Goal: Obtain resource: Download file/media

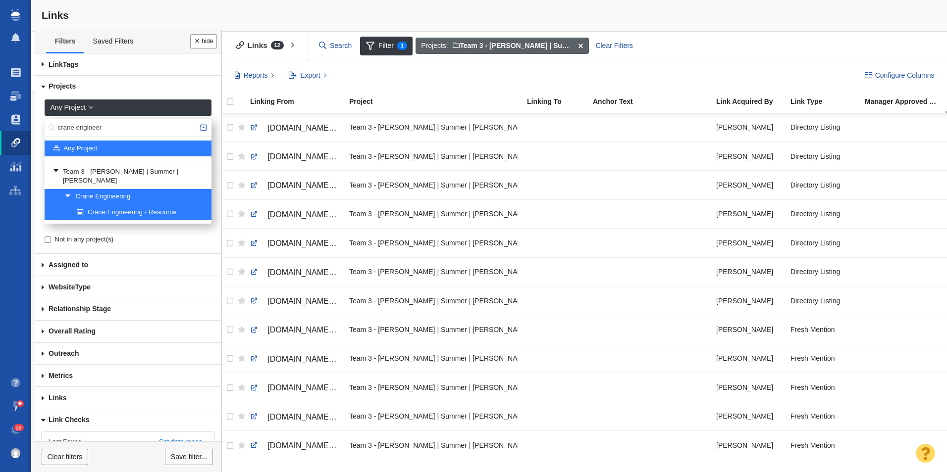
click at [582, 47] on span at bounding box center [580, 46] width 15 height 17
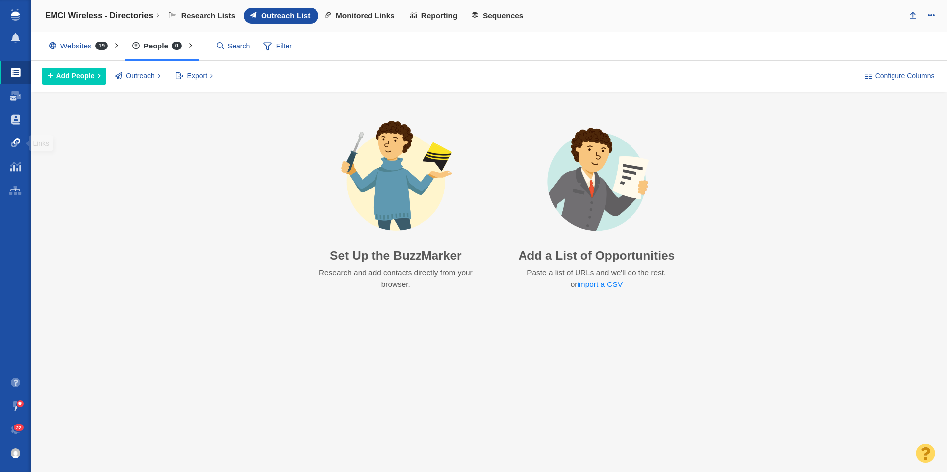
click at [17, 146] on span at bounding box center [16, 143] width 10 height 10
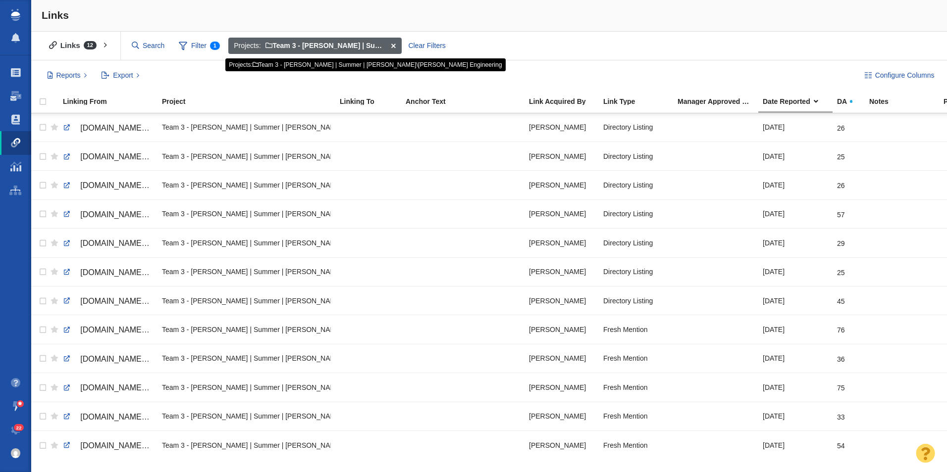
click at [393, 43] on span at bounding box center [393, 46] width 15 height 17
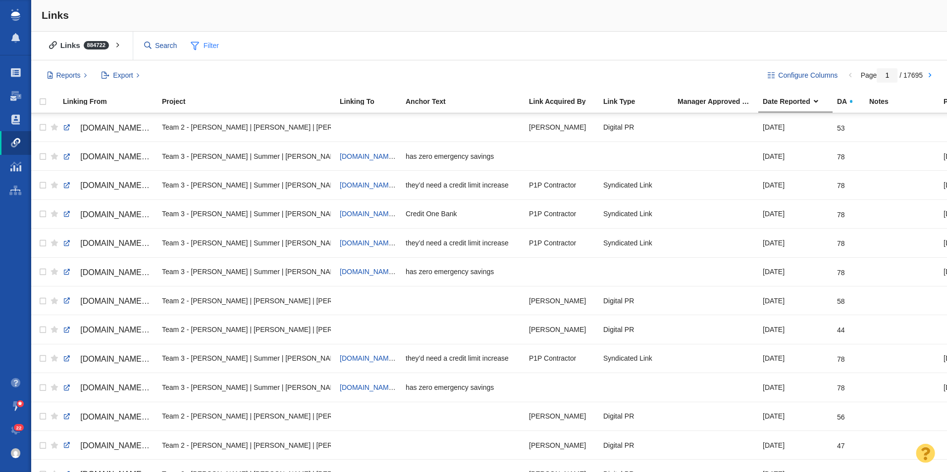
click at [213, 41] on span "Filter" at bounding box center [205, 46] width 40 height 19
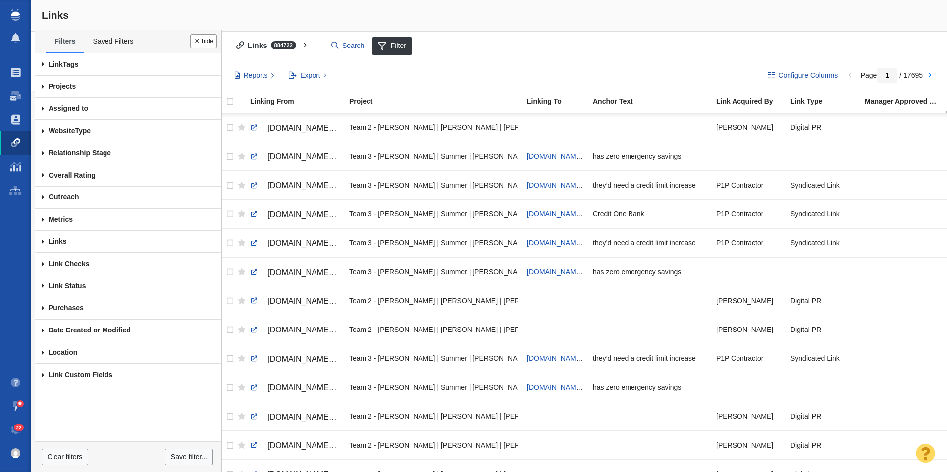
click at [43, 85] on span at bounding box center [43, 87] width 16 height 22
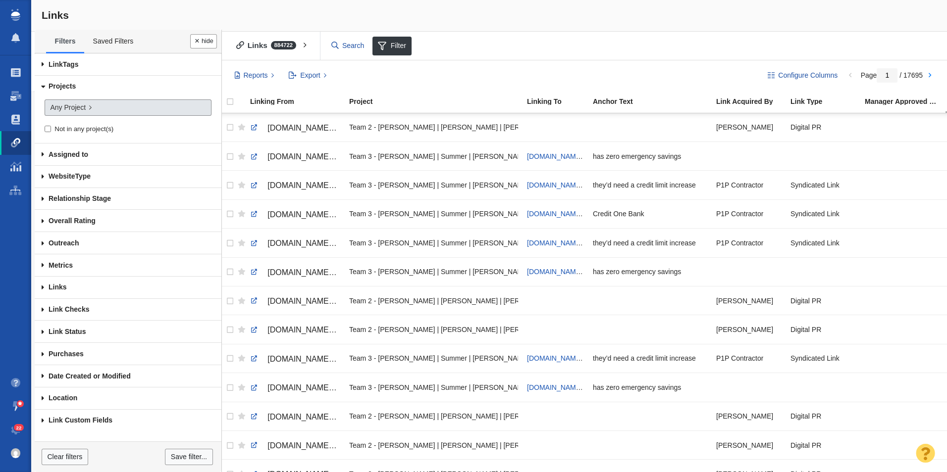
click at [92, 107] on link "Any Project" at bounding box center [128, 108] width 167 height 17
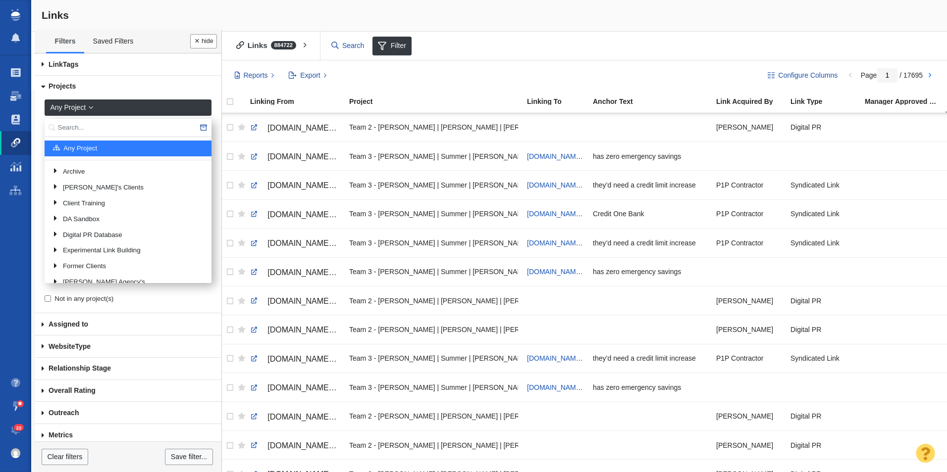
click at [94, 125] on input "text" at bounding box center [128, 128] width 167 height 18
type input "Road"
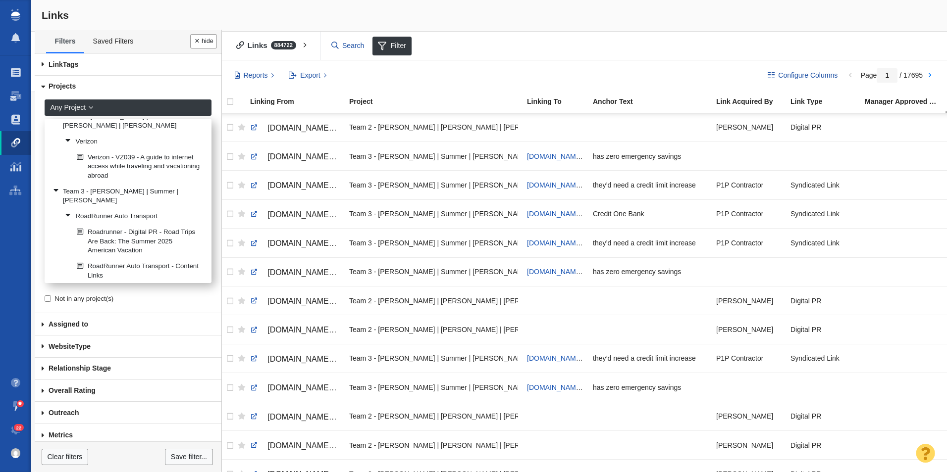
scroll to position [626, 0]
click at [146, 212] on link "RoadRunner Auto Transport" at bounding box center [134, 216] width 144 height 15
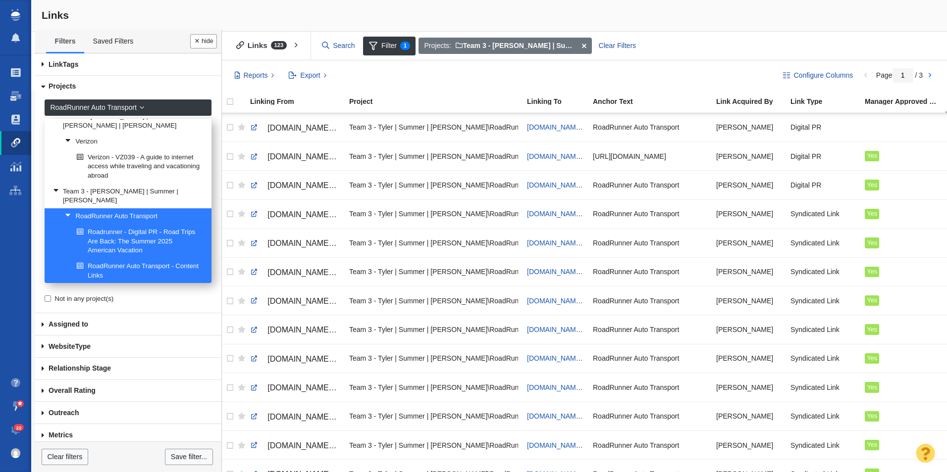
drag, startPoint x: 322, startPoint y: 79, endPoint x: 330, endPoint y: 92, distance: 15.8
click at [321, 79] on button "Export" at bounding box center [307, 75] width 49 height 17
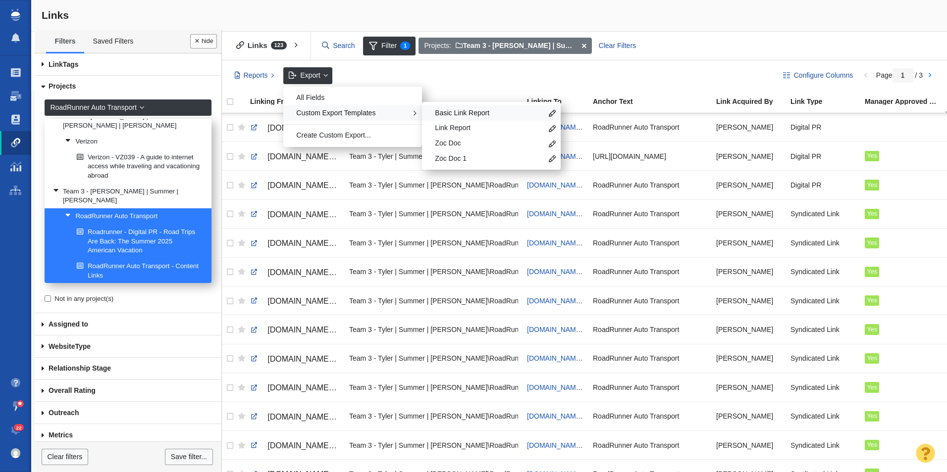
click at [479, 112] on span "Basic Link Report" at bounding box center [488, 113] width 107 height 10
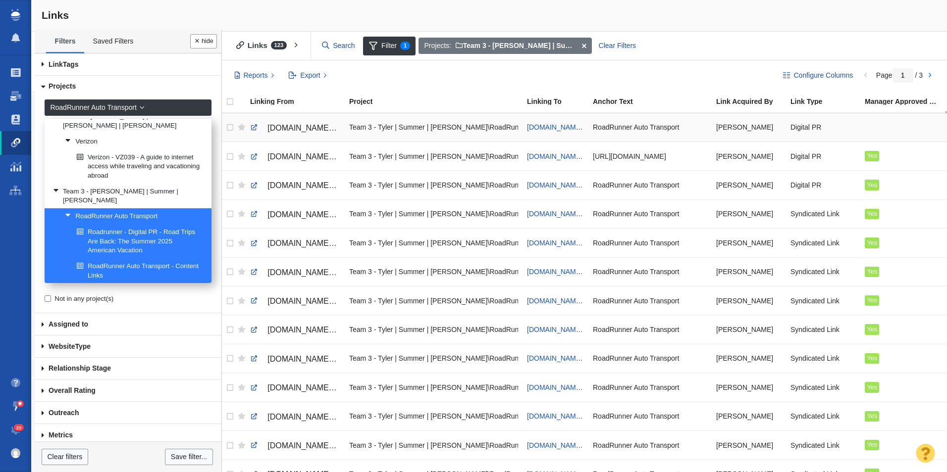
click at [884, 124] on div at bounding box center [903, 127] width 76 height 21
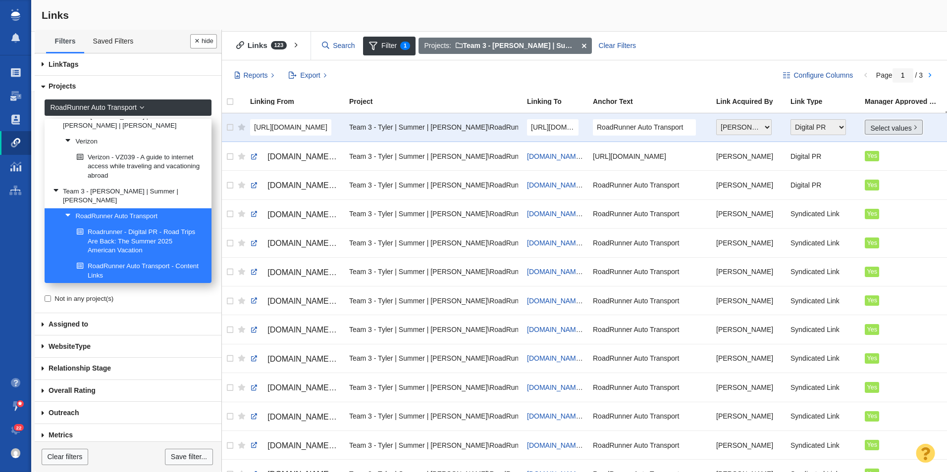
click at [880, 133] on link "Select values" at bounding box center [894, 127] width 58 height 15
click at [878, 162] on div "No Yes Accepted Pending" at bounding box center [907, 173] width 85 height 60
click at [877, 163] on input "Yes" at bounding box center [875, 165] width 6 height 6
checkbox input "true"
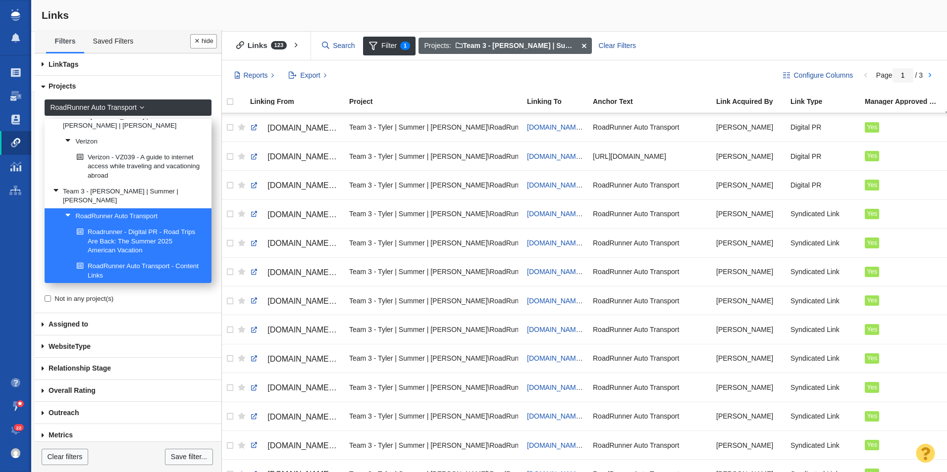
click at [584, 46] on span at bounding box center [583, 46] width 15 height 17
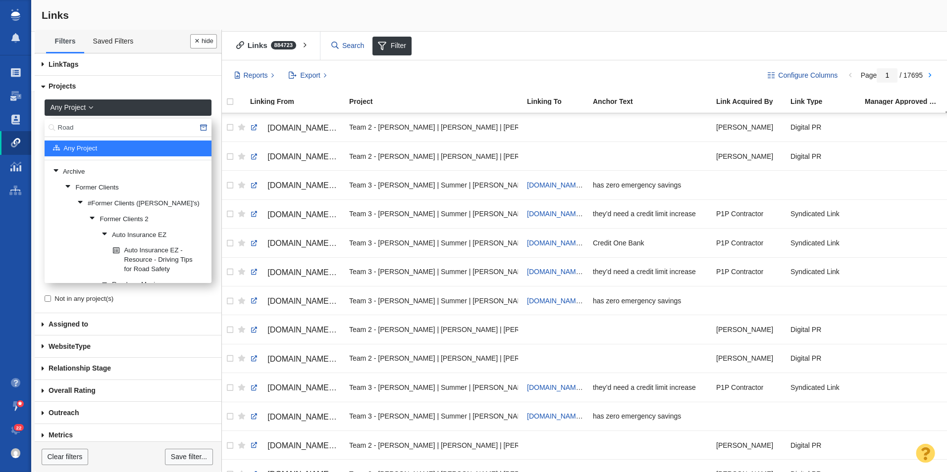
click at [95, 126] on input "Road" at bounding box center [128, 128] width 167 height 18
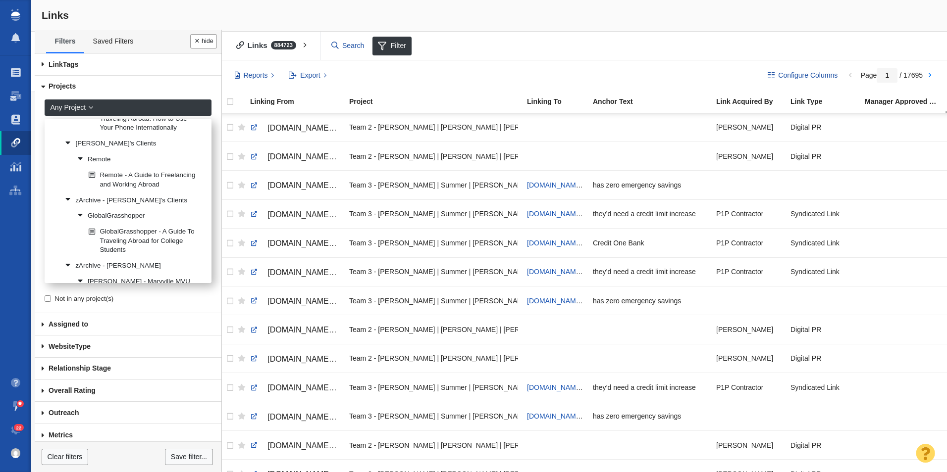
scroll to position [624, 0]
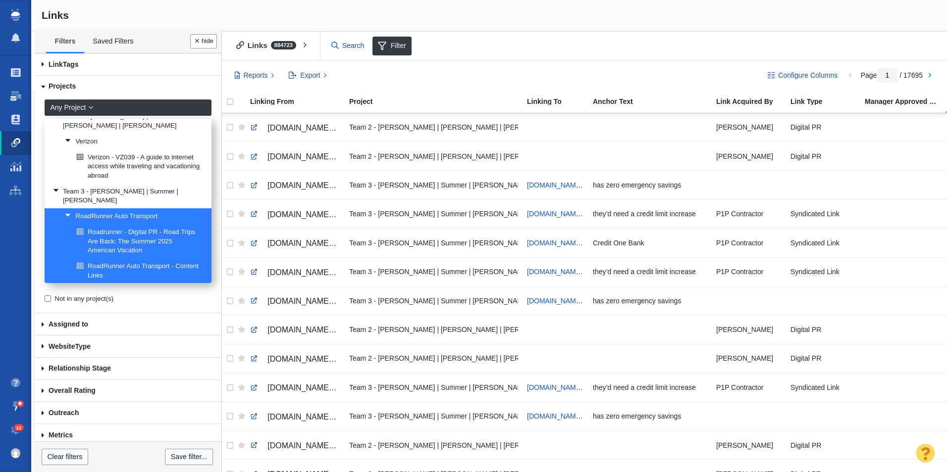
click at [146, 218] on link "RoadRunner Auto Transport" at bounding box center [134, 216] width 144 height 15
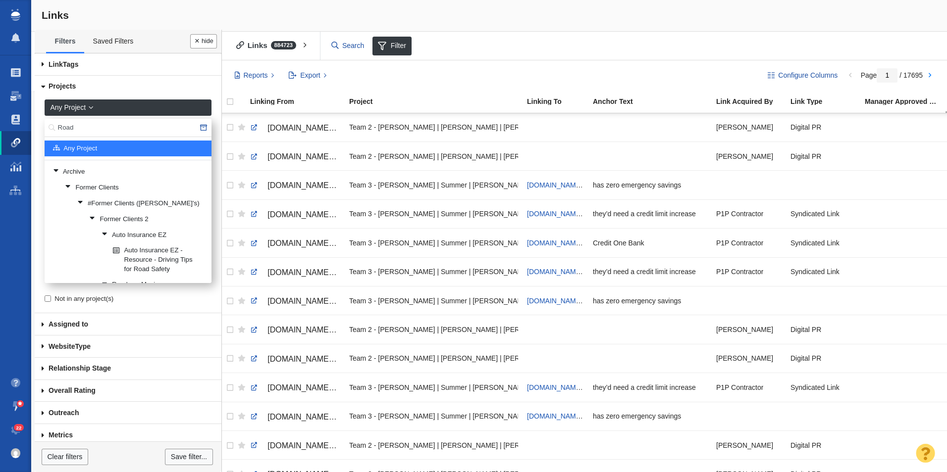
scroll to position [626, 0]
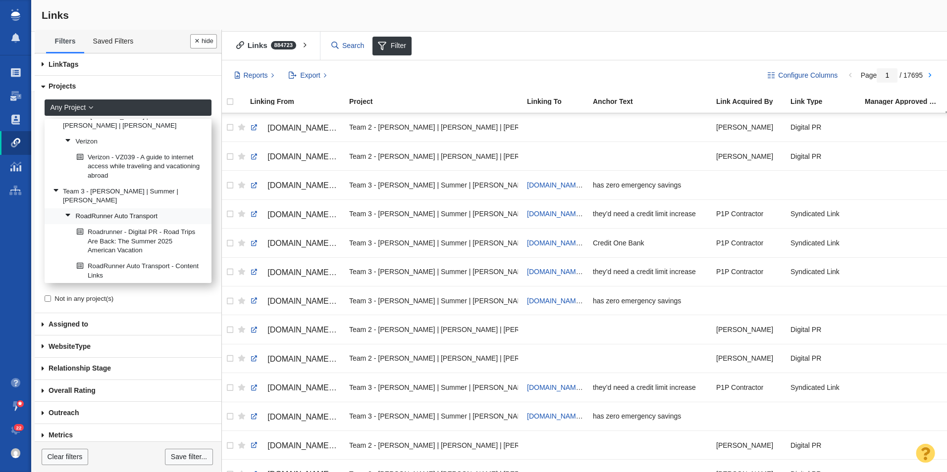
click at [134, 215] on link "RoadRunner Auto Transport" at bounding box center [134, 216] width 144 height 15
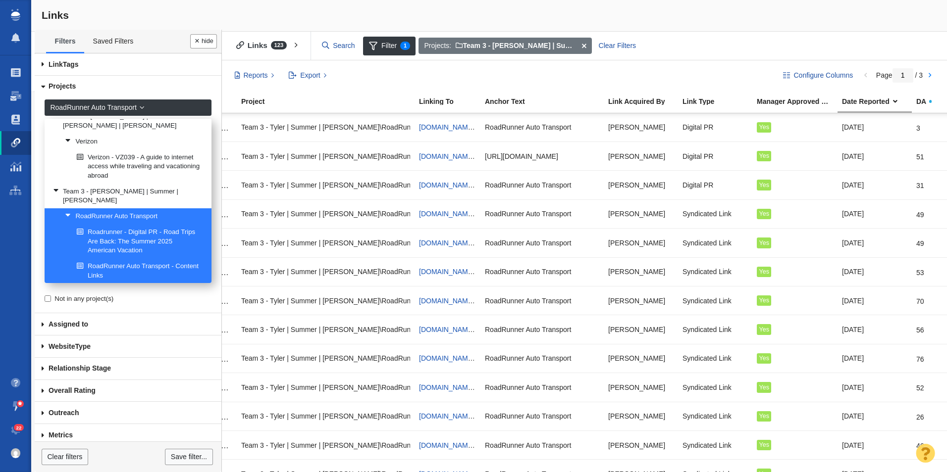
scroll to position [0, 0]
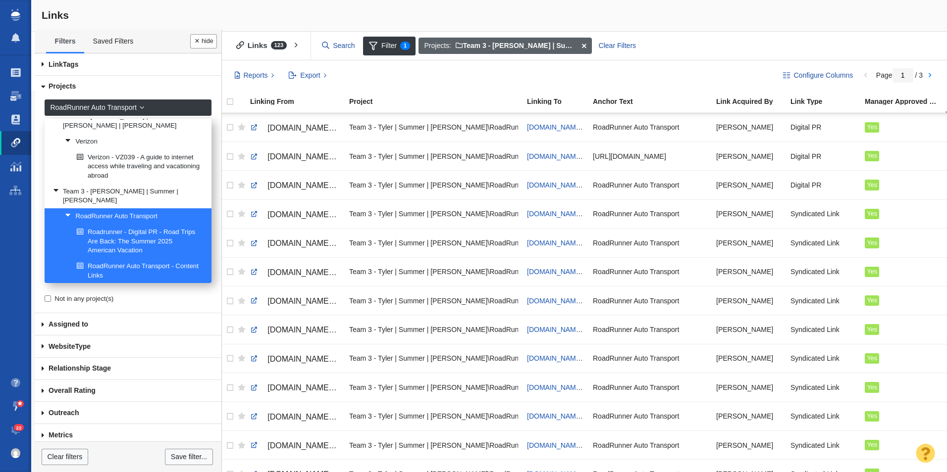
click at [583, 44] on span at bounding box center [583, 46] width 15 height 17
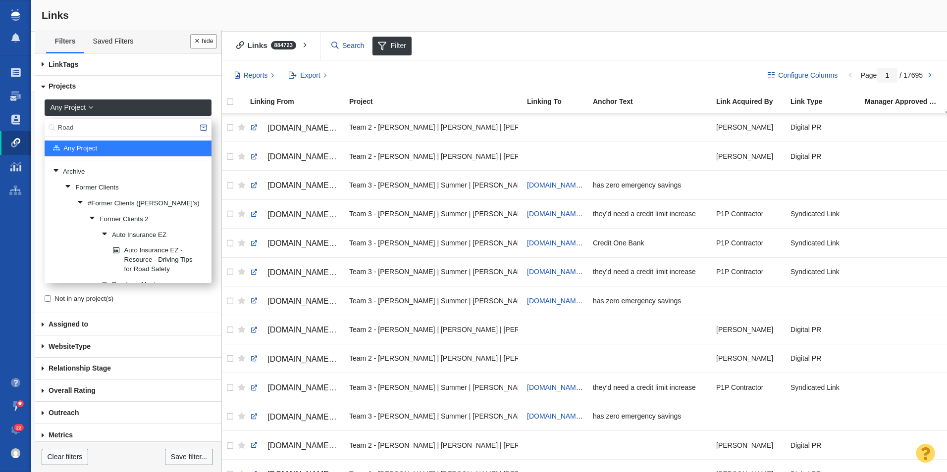
click at [66, 124] on input "Road" at bounding box center [128, 128] width 167 height 18
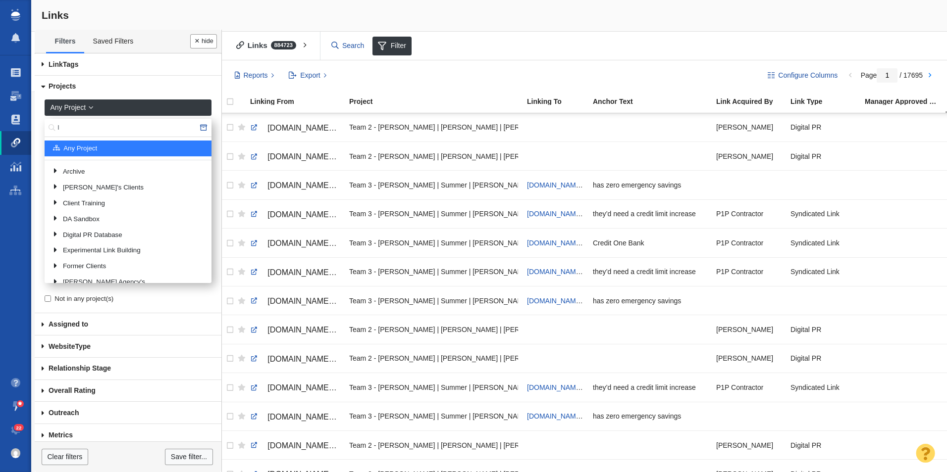
type input "l"
type input "EMCI"
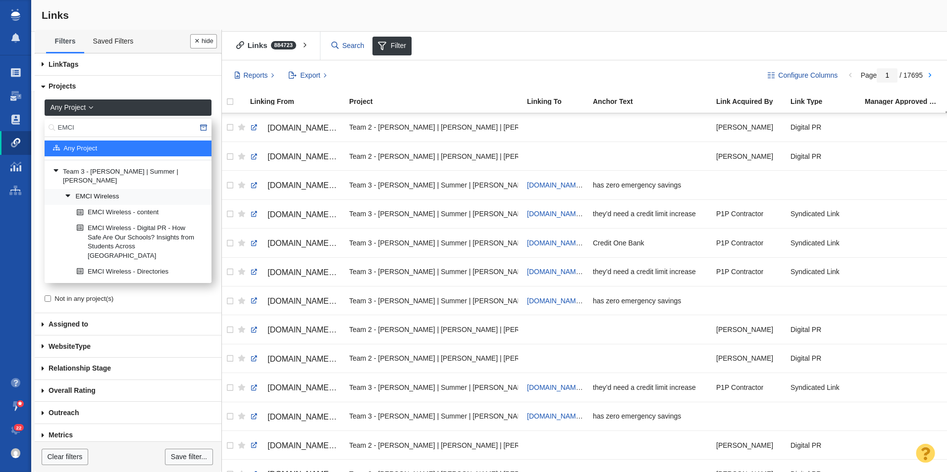
click at [107, 190] on link "EMCI Wireless" at bounding box center [134, 197] width 144 height 15
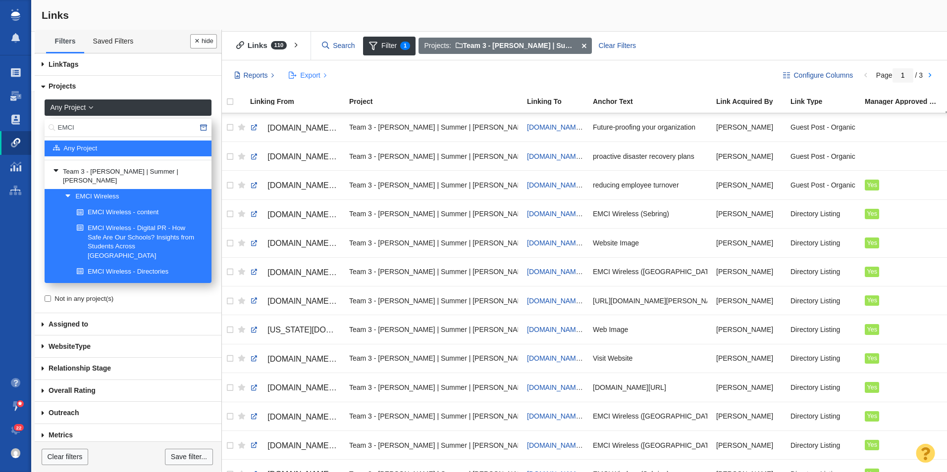
click at [308, 79] on span "Export" at bounding box center [310, 75] width 20 height 10
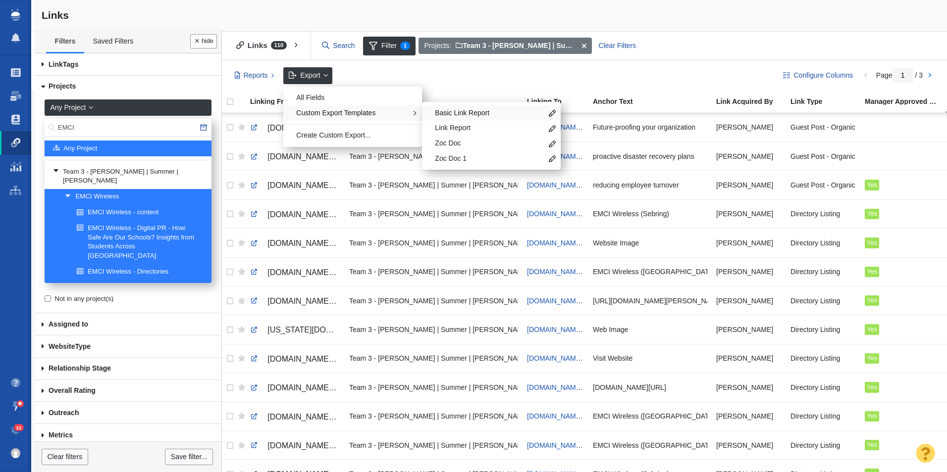
click at [465, 118] on span "Basic Link Report" at bounding box center [488, 113] width 107 height 10
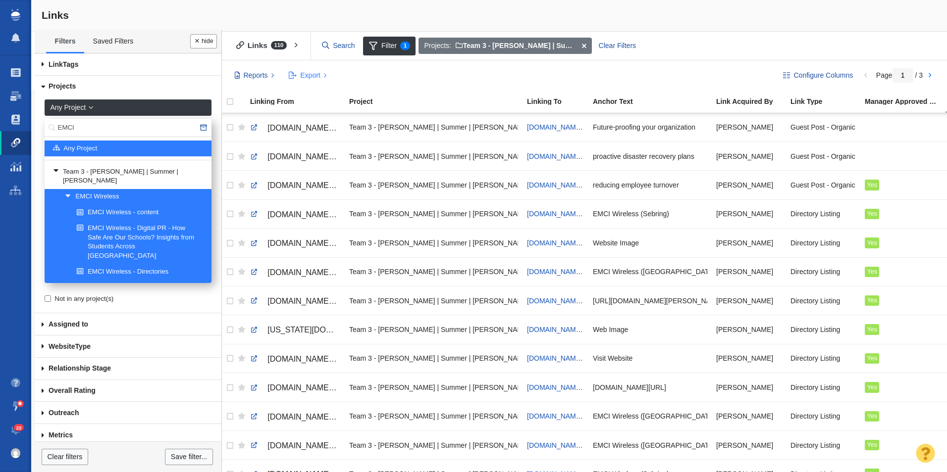
click at [317, 73] on span "Export" at bounding box center [310, 75] width 20 height 10
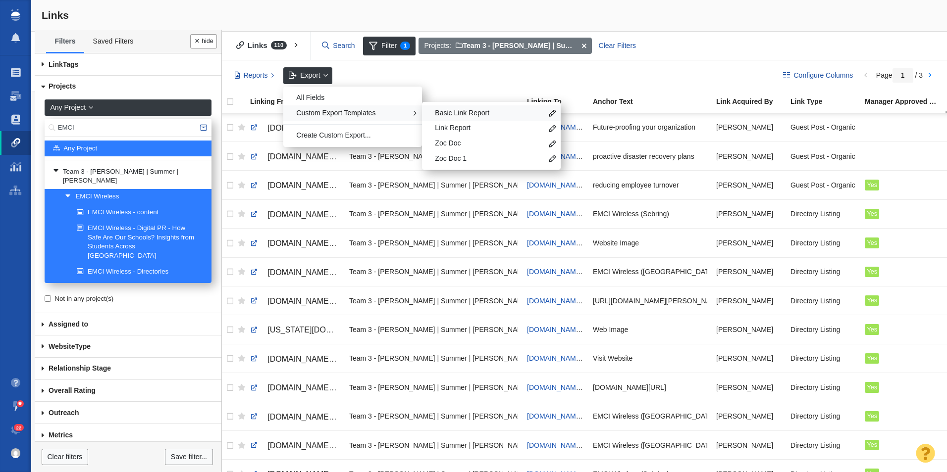
click at [460, 112] on span "Basic Link Report" at bounding box center [488, 113] width 107 height 10
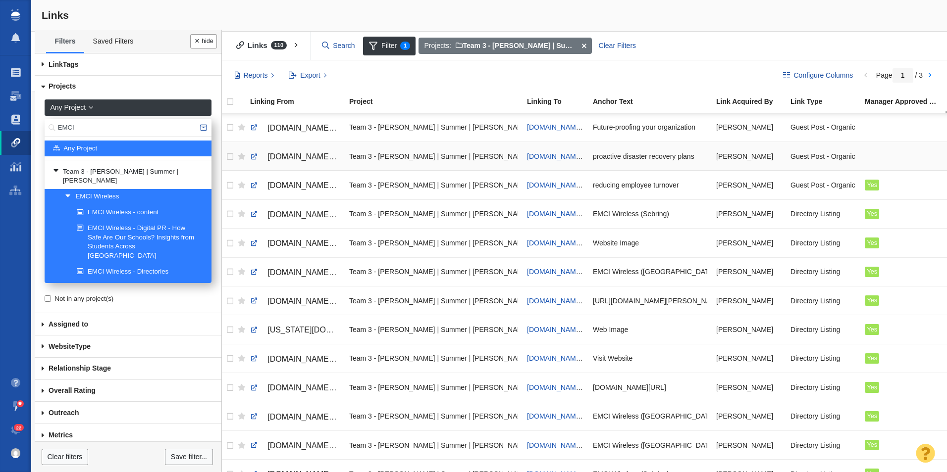
click at [870, 153] on div at bounding box center [903, 156] width 76 height 21
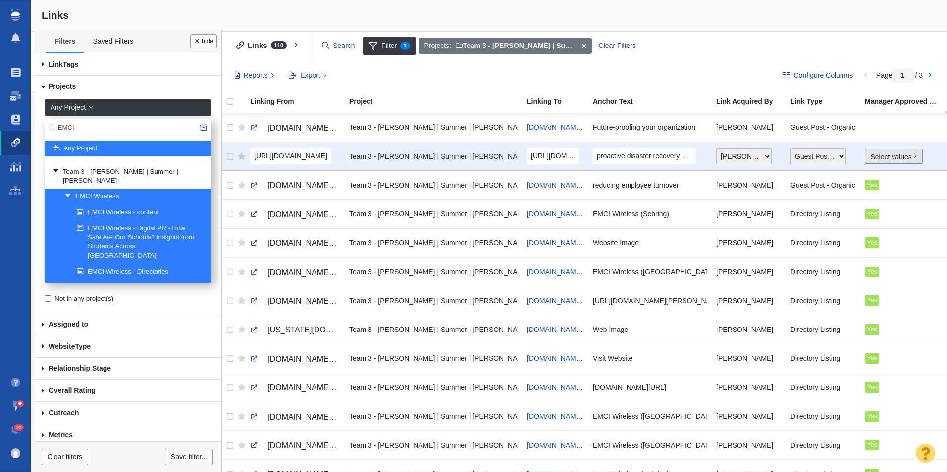
click at [876, 159] on link "Select values" at bounding box center [894, 156] width 58 height 15
click at [873, 195] on input "Yes" at bounding box center [875, 194] width 6 height 6
checkbox input "true"
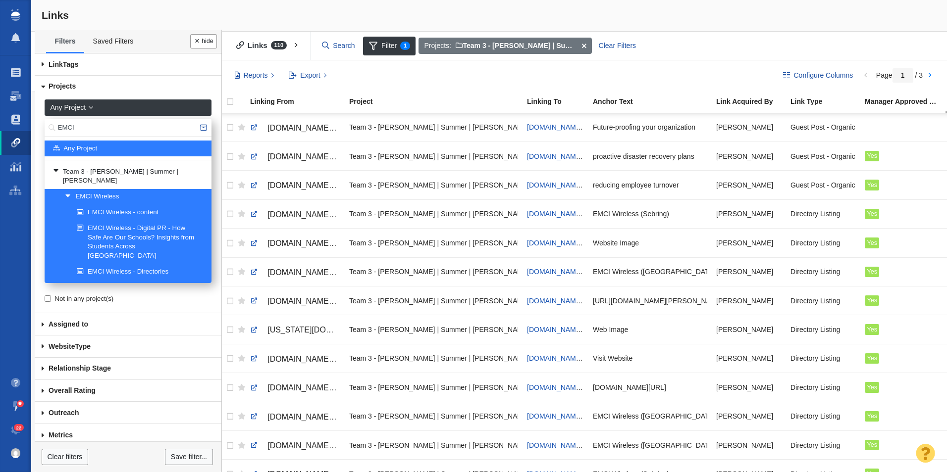
click at [876, 130] on div at bounding box center [903, 127] width 76 height 21
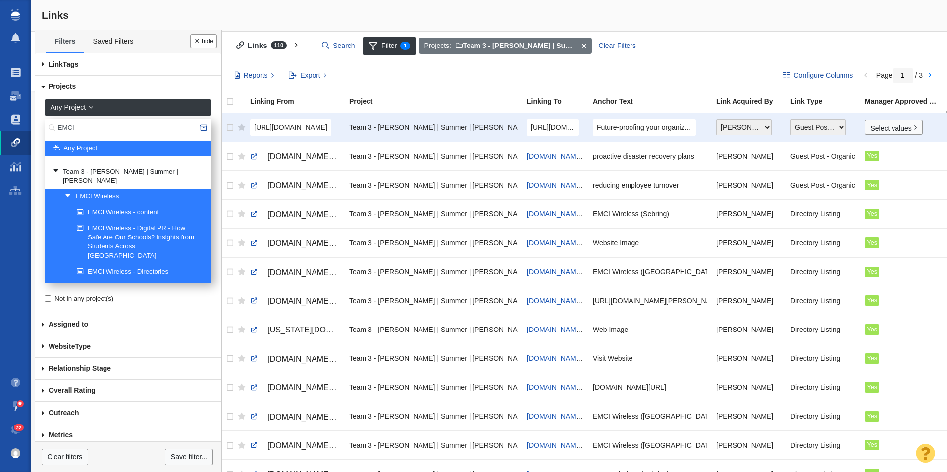
click at [876, 130] on link "Select values" at bounding box center [894, 127] width 58 height 15
click at [876, 163] on input "Yes" at bounding box center [875, 165] width 6 height 6
checkbox input "true"
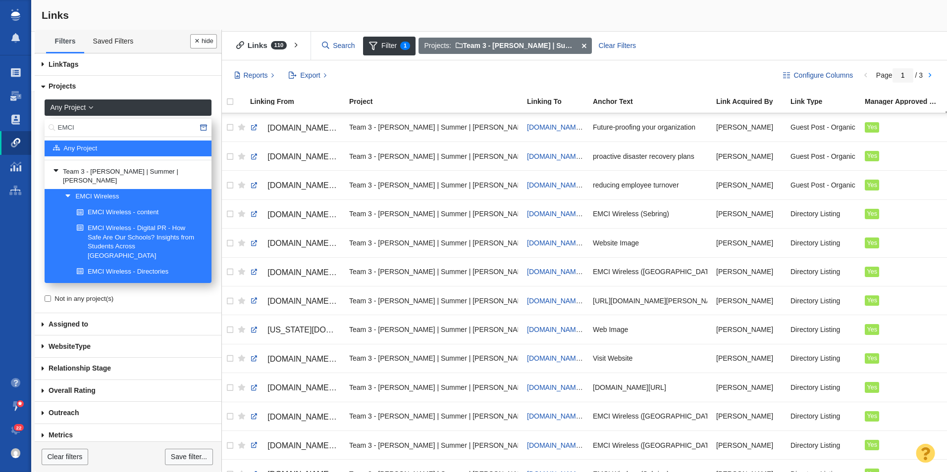
click at [71, 126] on input "EMCI" at bounding box center [128, 128] width 167 height 18
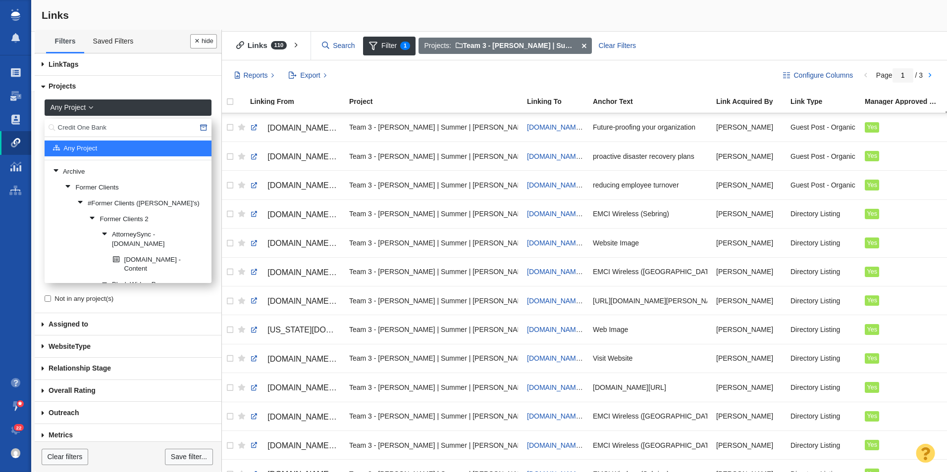
type input "Credit One Bank"
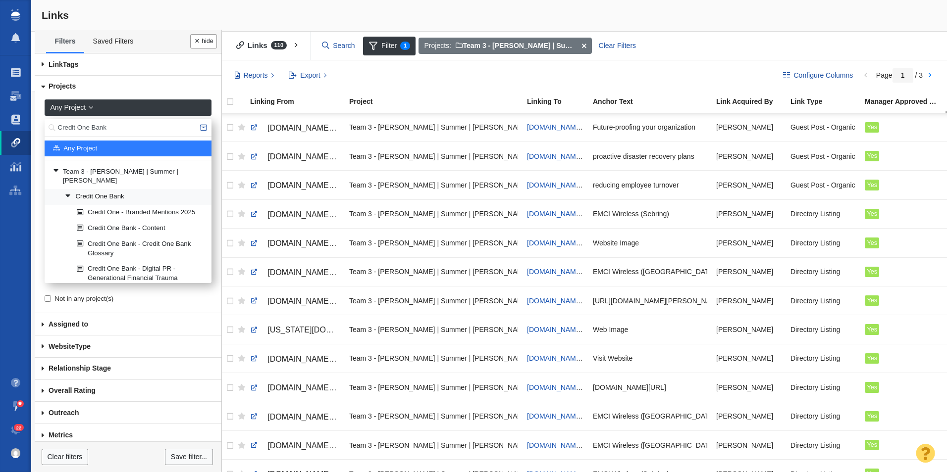
click at [103, 193] on link "Credit One Bank" at bounding box center [134, 197] width 144 height 15
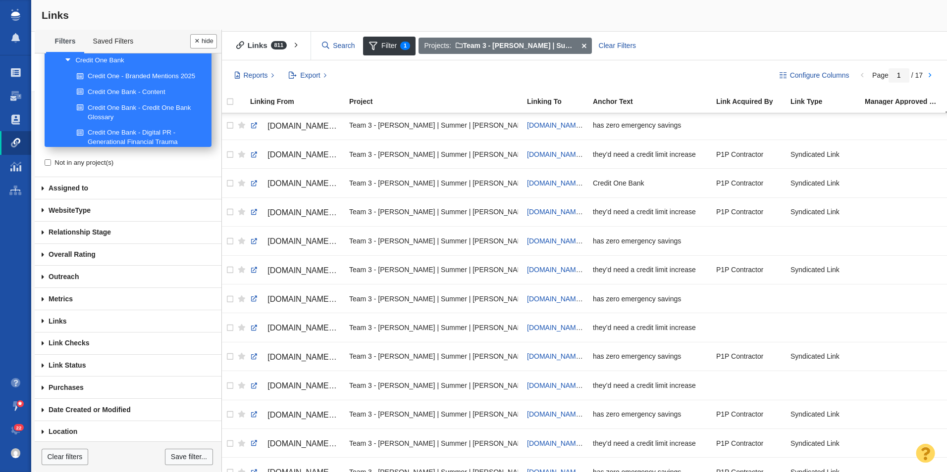
scroll to position [160, 0]
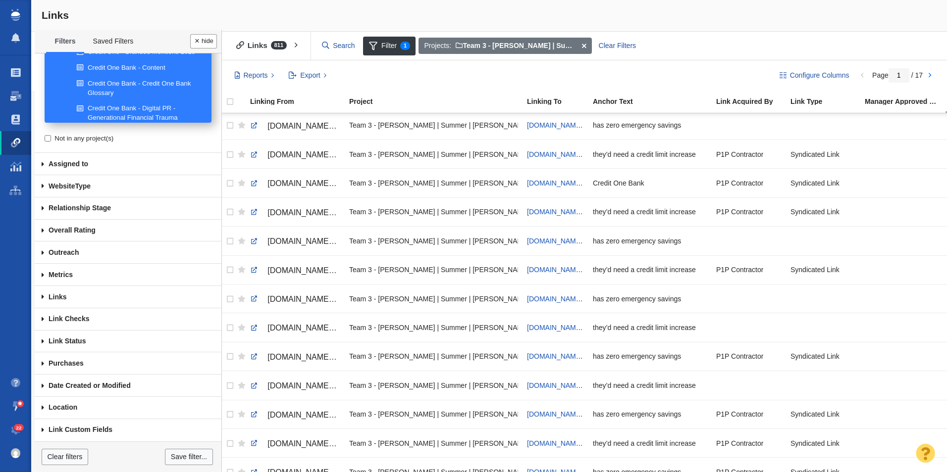
click at [40, 319] on span at bounding box center [43, 320] width 16 height 22
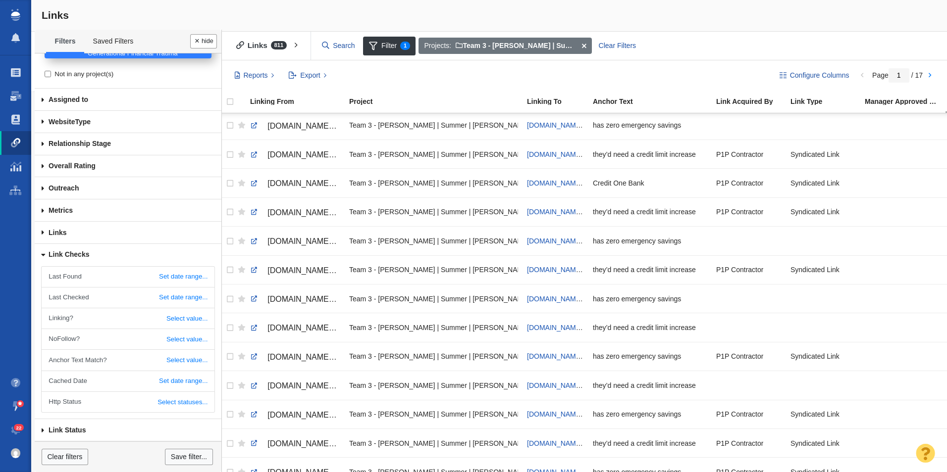
scroll to position [237, 0]
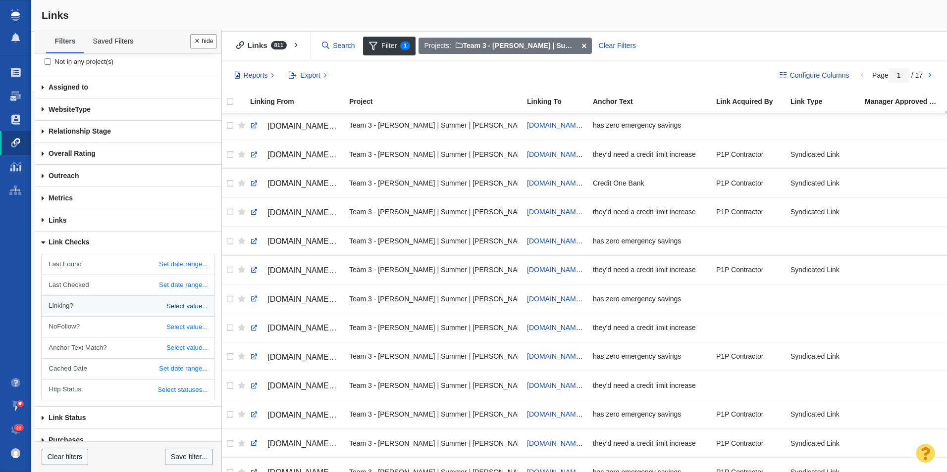
click at [181, 311] on link "Select value..." at bounding box center [128, 306] width 172 height 20
click at [185, 305] on select "All Yes No" at bounding box center [196, 307] width 22 height 16
select select "0"
click at [185, 299] on select "All Yes No" at bounding box center [196, 307] width 22 height 16
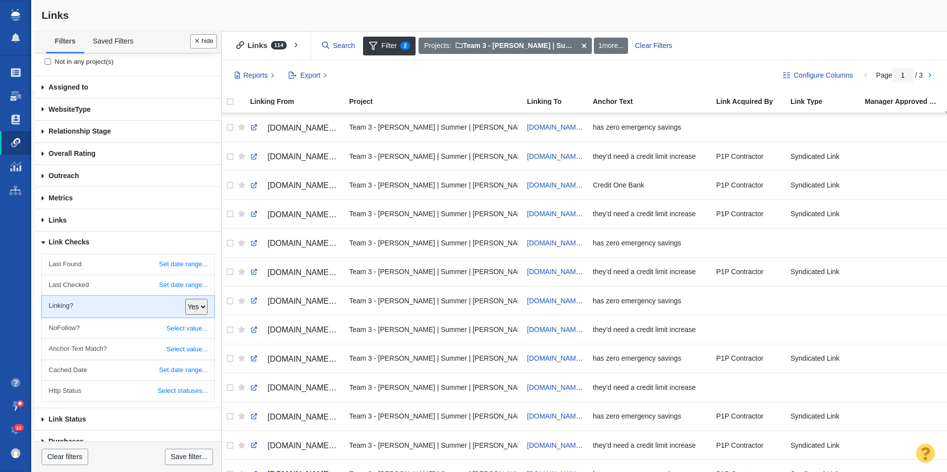
click at [628, 76] on div "Reports Links Report Spend Report Purchase Detail Report Export All Fields Cust…" at bounding box center [498, 75] width 538 height 17
click at [187, 310] on select "All Yes No" at bounding box center [196, 307] width 22 height 16
click at [185, 299] on select "All Yes No" at bounding box center [196, 307] width 22 height 16
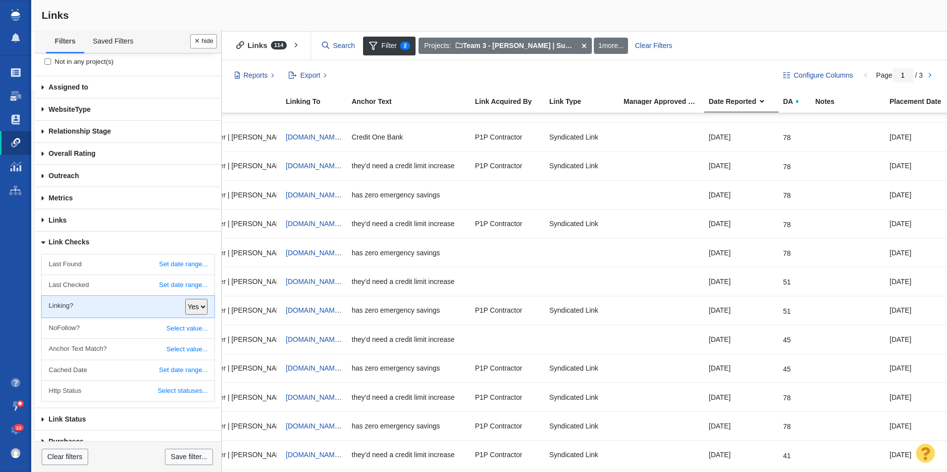
scroll to position [0, 241]
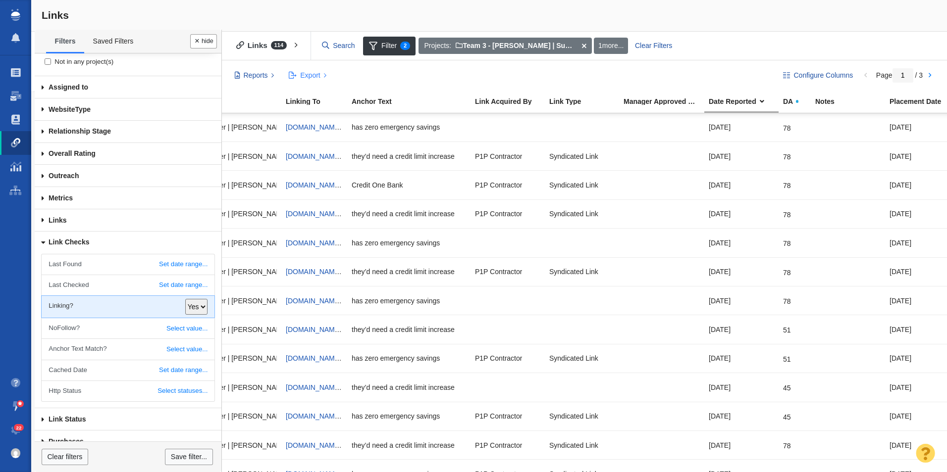
click at [300, 77] on span "Export" at bounding box center [310, 75] width 20 height 10
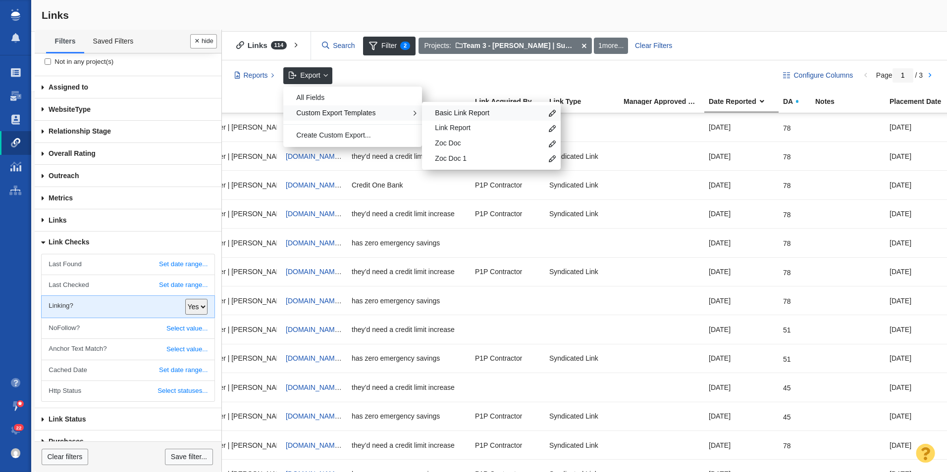
click at [494, 108] on span "Basic Link Report" at bounding box center [488, 113] width 107 height 10
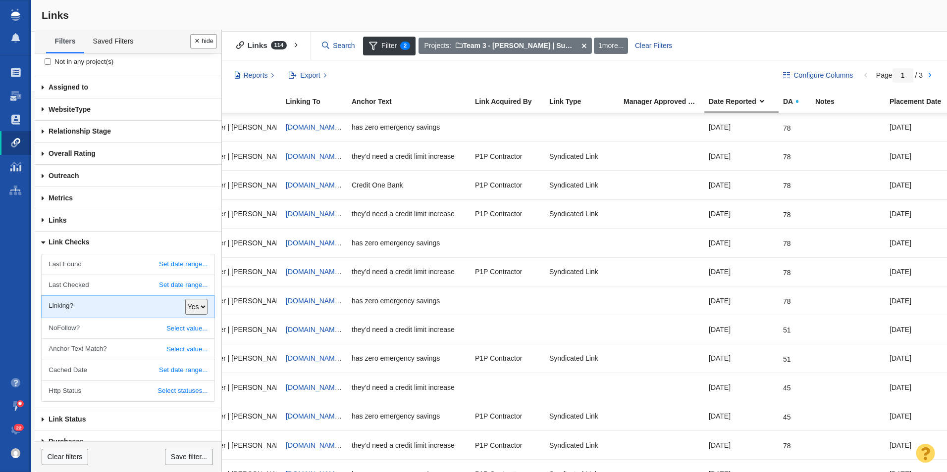
click at [885, 44] on div "Projects: Team 3 - Tyler | Summer | Jesse\Credit One Bank or Team 3 - Tyler | S…" at bounding box center [678, 46] width 522 height 19
